Goal: Find specific page/section: Find specific page/section

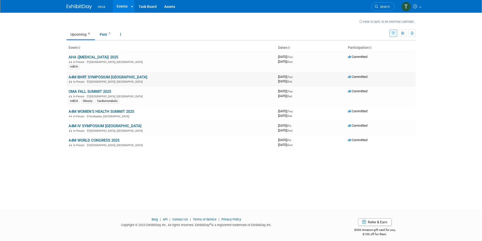
click at [110, 76] on link "A4M BHRT SYMPOSIUM [GEOGRAPHIC_DATA]" at bounding box center [108, 77] width 79 height 5
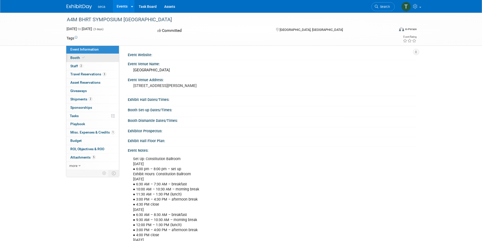
click at [85, 58] on span at bounding box center [83, 58] width 5 height 4
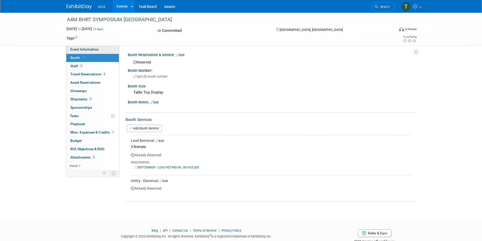
click at [87, 49] on span "Event Information" at bounding box center [84, 49] width 28 height 4
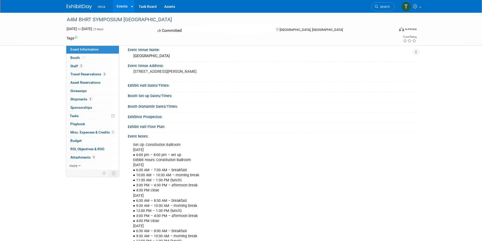
scroll to position [25, 0]
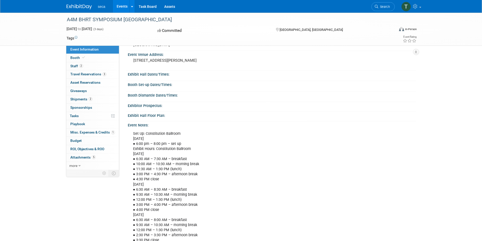
drag, startPoint x: 181, startPoint y: 135, endPoint x: 145, endPoint y: 135, distance: 35.9
click at [145, 135] on div "Set Up: Constitution Ballroom [DATE] ● 6:00 pm – 8:00 pm – set up Exhibit Hours…" at bounding box center [245, 195] width 230 height 132
copy div "Constitution Ballroom"
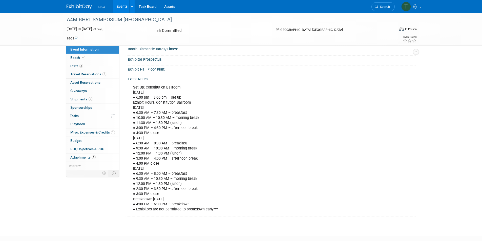
scroll to position [76, 0]
